Goal: Book appointment/travel/reservation

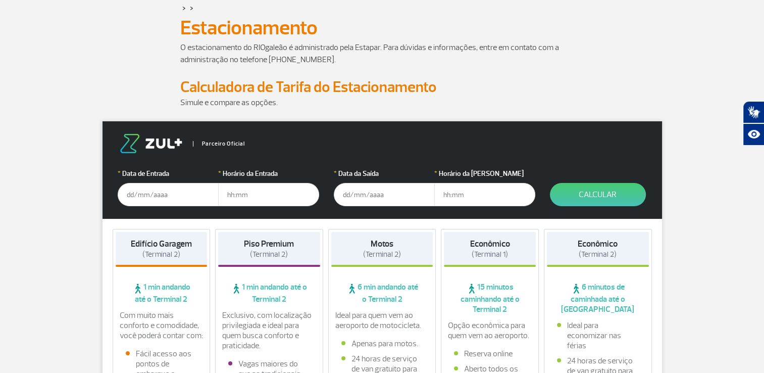
scroll to position [101, 0]
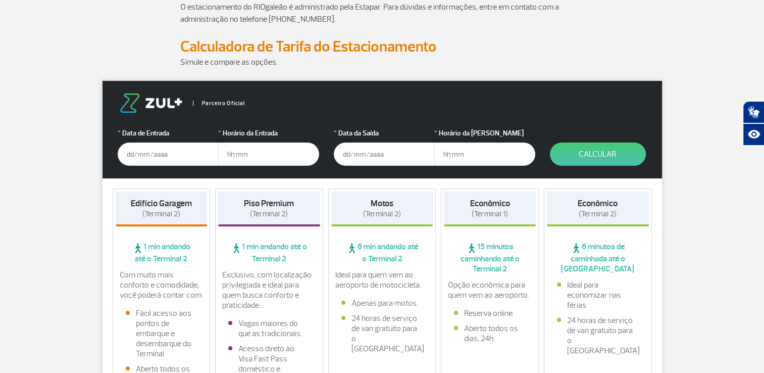
click at [155, 156] on input "text" at bounding box center [168, 153] width 101 height 23
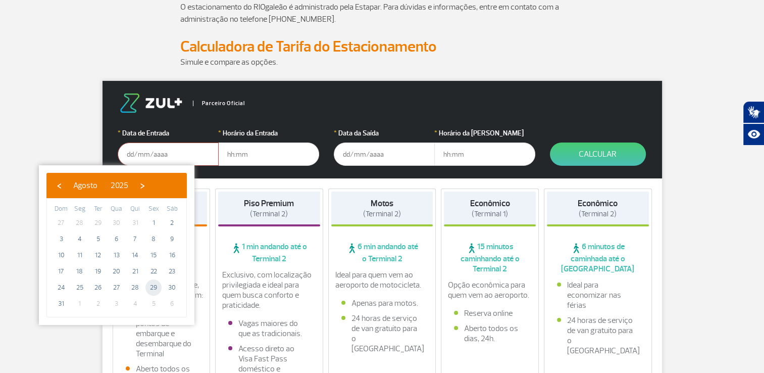
click at [159, 284] on span "29" at bounding box center [153, 287] width 16 height 16
type input "[DATE]"
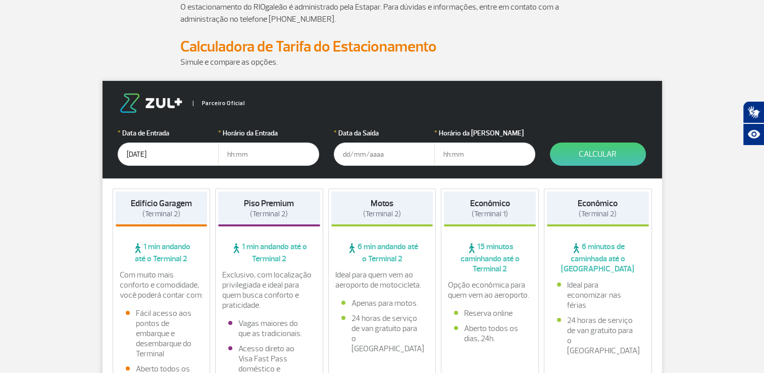
click at [254, 156] on input "text" at bounding box center [268, 153] width 101 height 23
type input "13:00"
click at [370, 153] on input "text" at bounding box center [384, 153] width 101 height 23
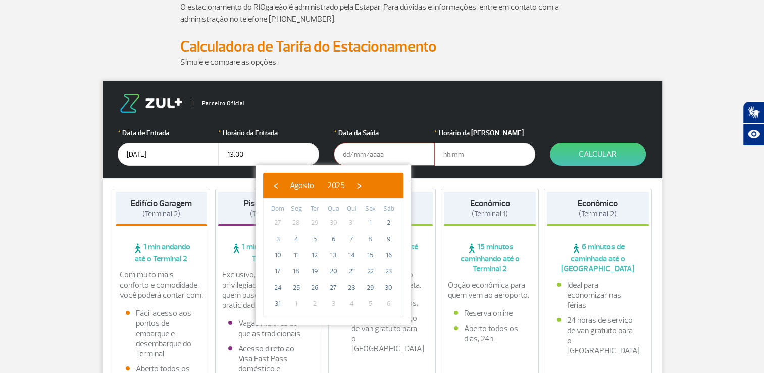
click at [391, 304] on span "6" at bounding box center [389, 303] width 16 height 16
click at [367, 185] on span "›" at bounding box center [358, 185] width 15 height 15
drag, startPoint x: 386, startPoint y: 214, endPoint x: 277, endPoint y: 236, distance: 111.3
click at [277, 236] on tbody "31 1 2 3 4 5 6 7 8 9 10 11 12 13 14 15 16 17 18 19 20 21 22 23 24 25 26 27 28 2…" at bounding box center [333, 263] width 129 height 97
click at [272, 236] on span "7" at bounding box center [278, 239] width 16 height 16
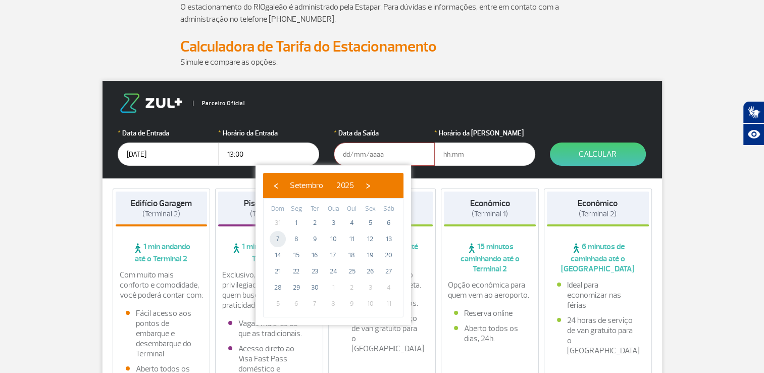
type input "[DATE]"
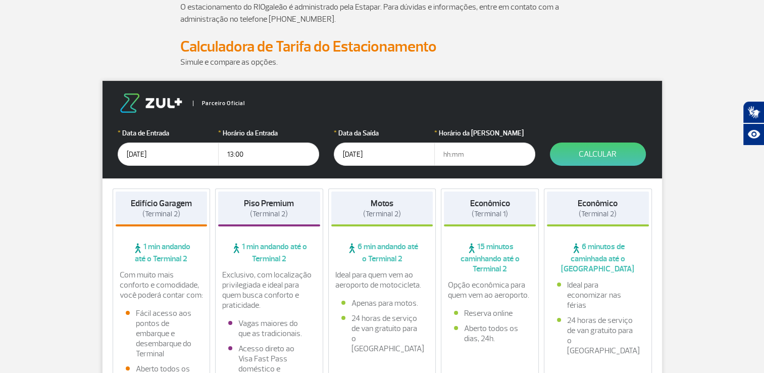
click at [474, 156] on input "text" at bounding box center [484, 153] width 101 height 23
type input "11:00"
click at [619, 154] on button "Calcular" at bounding box center [598, 153] width 96 height 23
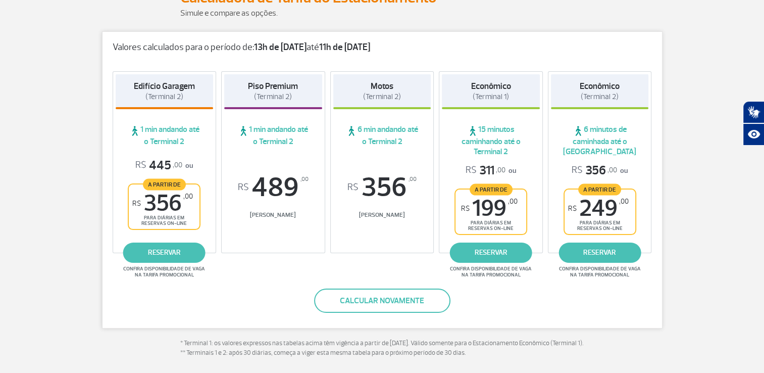
scroll to position [202, 0]
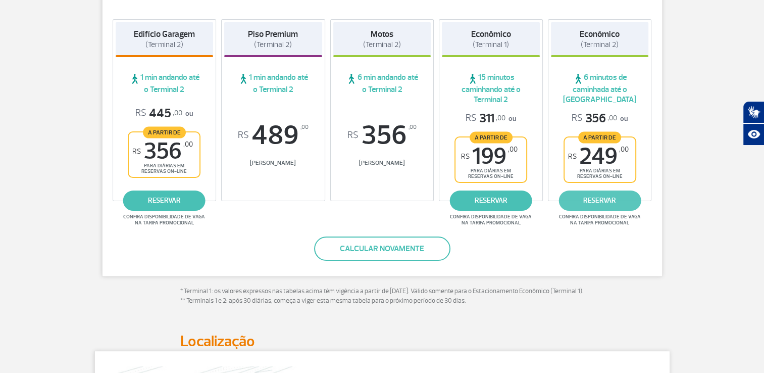
click at [594, 200] on link "reservar" at bounding box center [600, 200] width 82 height 20
